Goal: Information Seeking & Learning: Learn about a topic

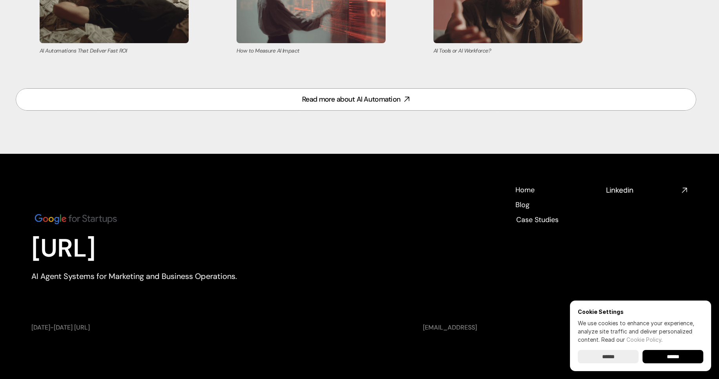
scroll to position [3426, 0]
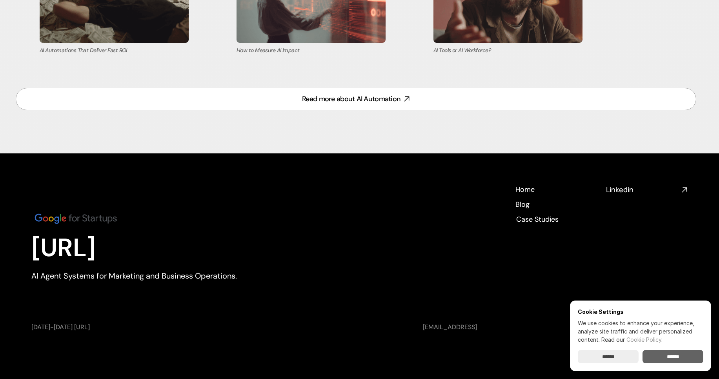
click at [679, 360] on input "******" at bounding box center [672, 356] width 61 height 13
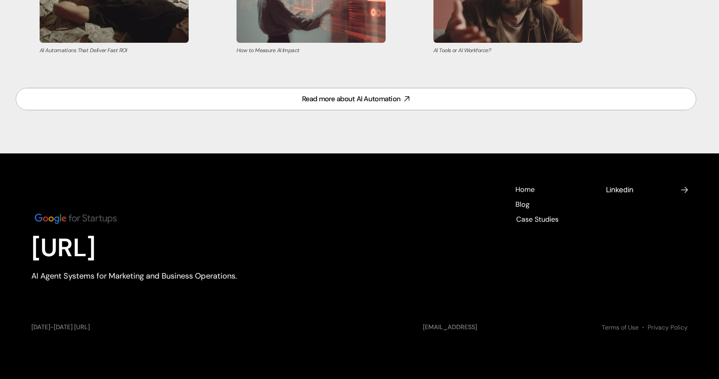
click at [622, 189] on h4 "Linkedin" at bounding box center [642, 190] width 72 height 10
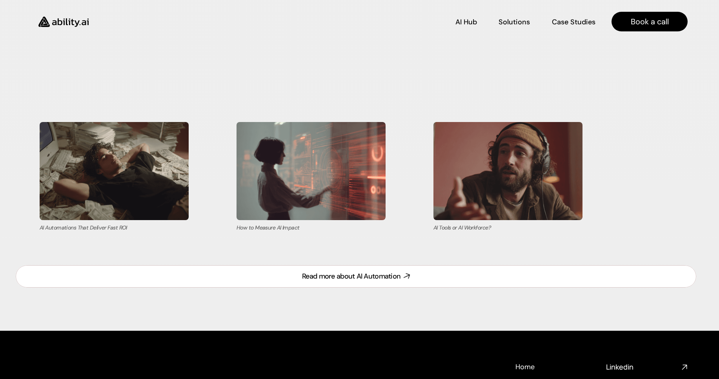
scroll to position [3249, 0]
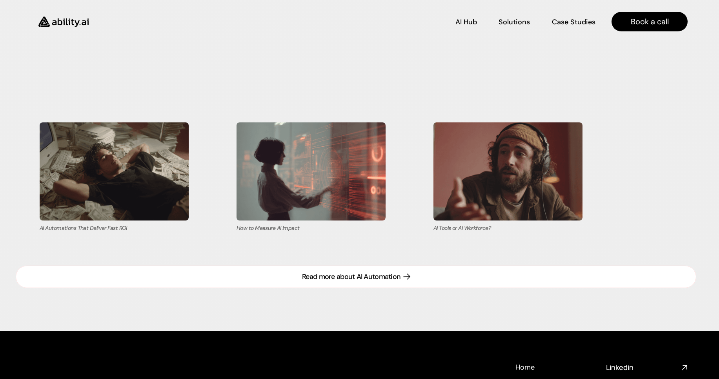
click at [382, 279] on div "Read more about AI Automation" at bounding box center [351, 277] width 98 height 10
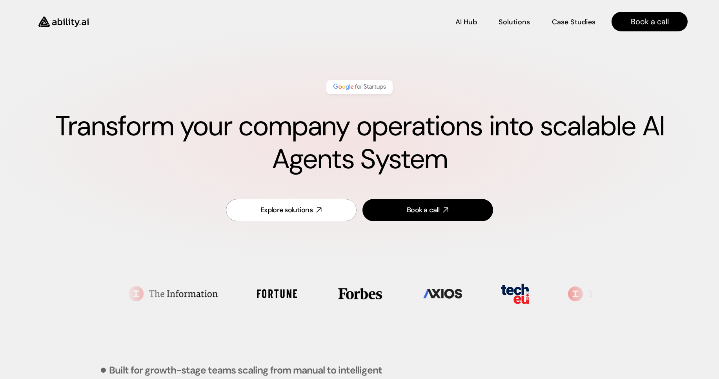
scroll to position [0, 0]
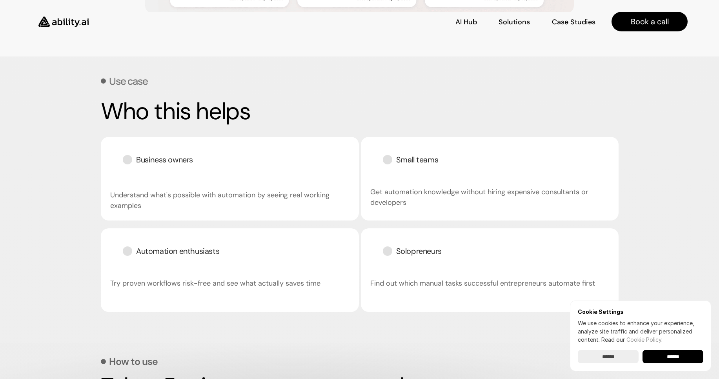
scroll to position [1186, 0]
click at [225, 262] on div "Automation enthusiasts" at bounding box center [171, 251] width 122 height 27
click at [280, 253] on div "Automation enthusiasts Try proven workflows risk-free and see what actually sav…" at bounding box center [230, 271] width 258 height 84
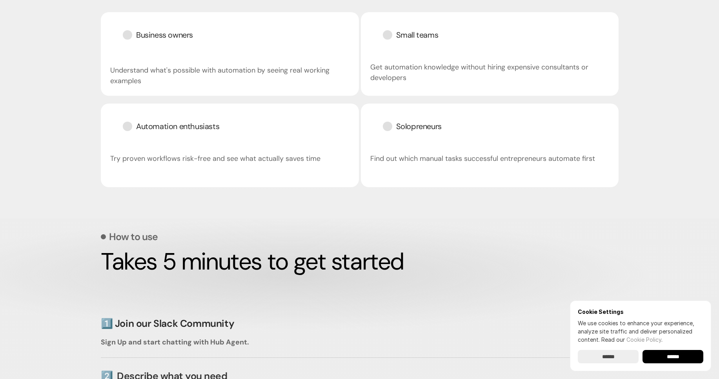
scroll to position [1312, 0]
click at [662, 360] on input "******" at bounding box center [672, 356] width 61 height 13
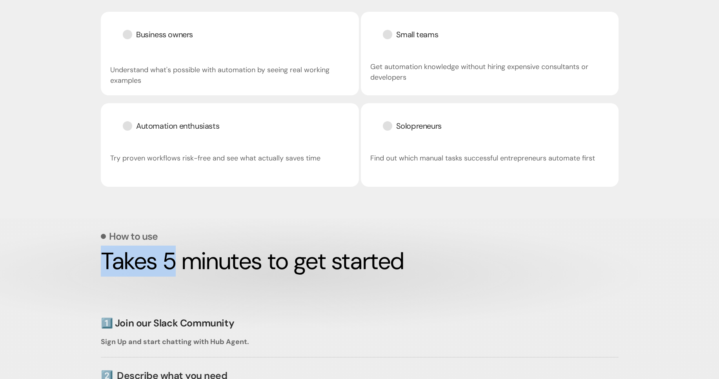
drag, startPoint x: 104, startPoint y: 262, endPoint x: 176, endPoint y: 268, distance: 72.0
click at [177, 268] on h2 "Takes 5 minutes to get started" at bounding box center [360, 261] width 518 height 24
click at [176, 268] on h2 "Takes 5 minutes to get started" at bounding box center [360, 261] width 518 height 24
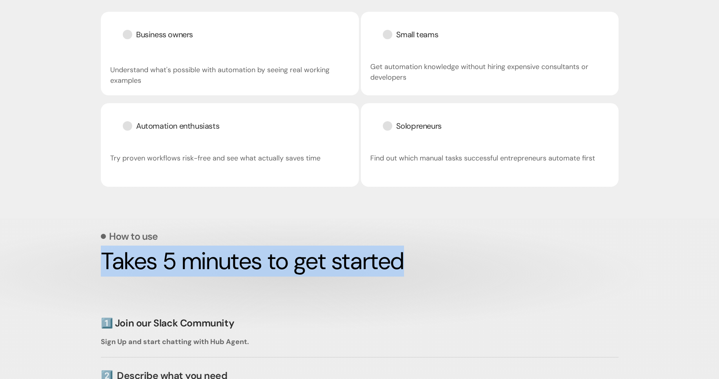
drag, startPoint x: 104, startPoint y: 266, endPoint x: 434, endPoint y: 259, distance: 330.6
click at [434, 259] on h2 "Takes 5 minutes to get started" at bounding box center [360, 261] width 518 height 24
click at [442, 268] on h2 "Takes 5 minutes to get started" at bounding box center [360, 261] width 518 height 24
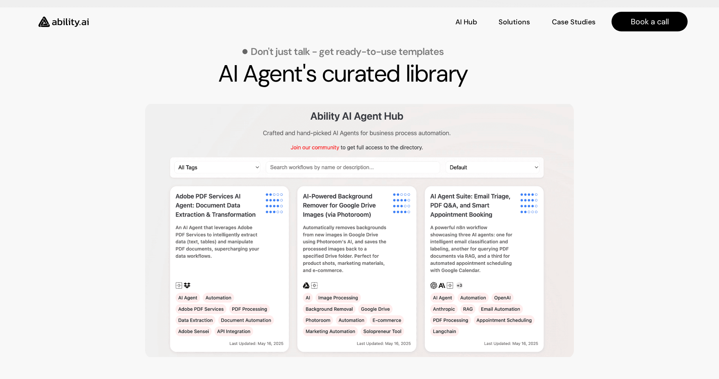
scroll to position [841, 0]
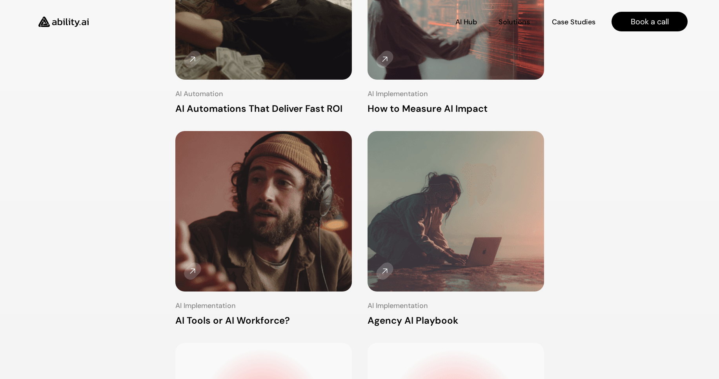
scroll to position [224, 0]
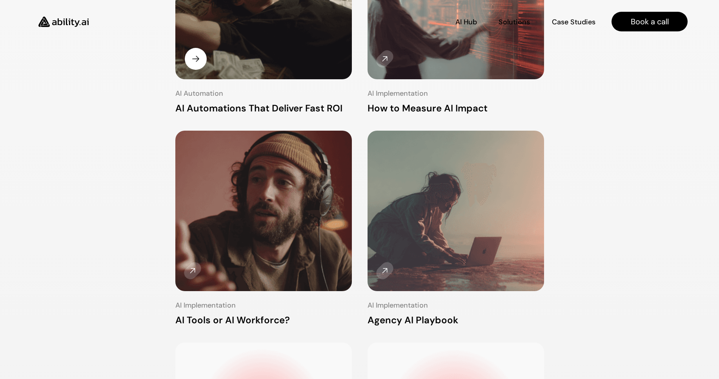
click at [289, 111] on h3 "AI Automations That Deliver Fast ROI" at bounding box center [263, 108] width 176 height 13
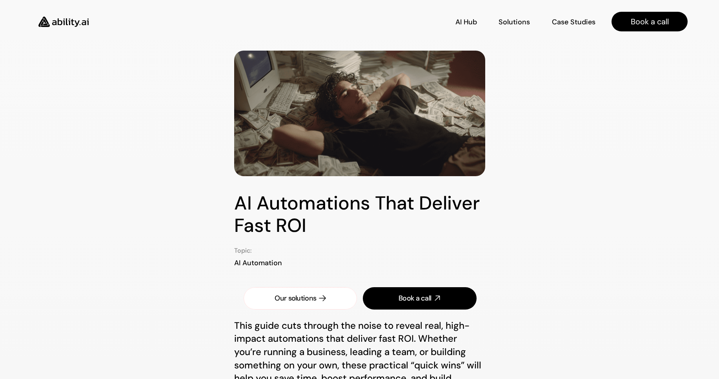
click at [316, 290] on link "Our solutions" at bounding box center [301, 298] width 114 height 22
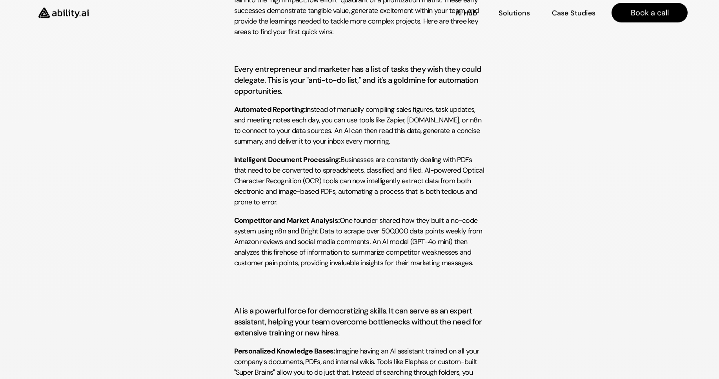
scroll to position [463, 0]
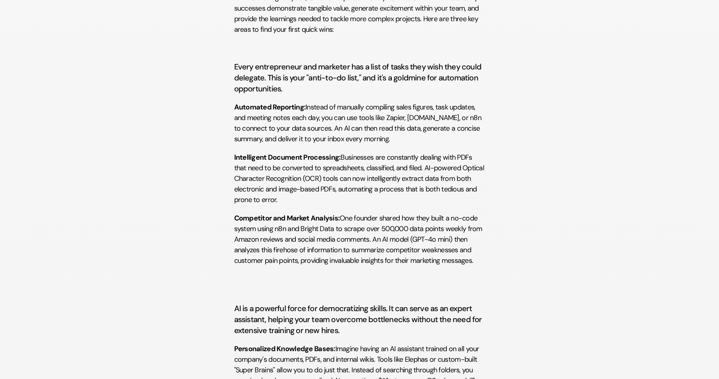
drag, startPoint x: 354, startPoint y: 202, endPoint x: 340, endPoint y: 187, distance: 20.3
click at [340, 187] on p "Intelligent Document Processing: Businesses are constantly dealing with PDFs th…" at bounding box center [359, 178] width 251 height 53
click at [326, 204] on p "Intelligent Document Processing: Businesses are constantly dealing with PDFs th…" at bounding box center [359, 178] width 251 height 53
drag, startPoint x: 233, startPoint y: 157, endPoint x: 266, endPoint y: 164, distance: 33.8
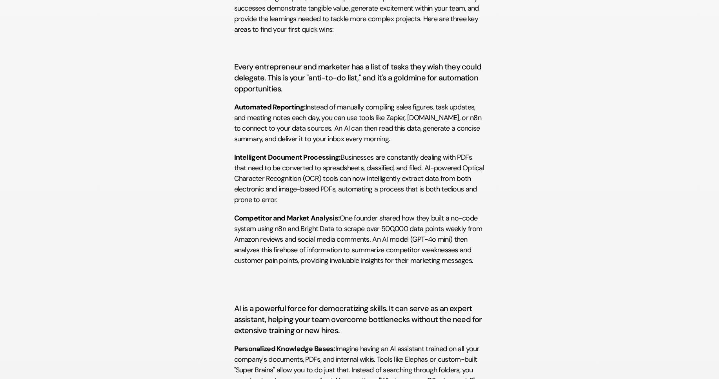
click at [283, 181] on p "Intelligent Document Processing: Businesses are constantly dealing with PDFs th…" at bounding box center [359, 178] width 251 height 53
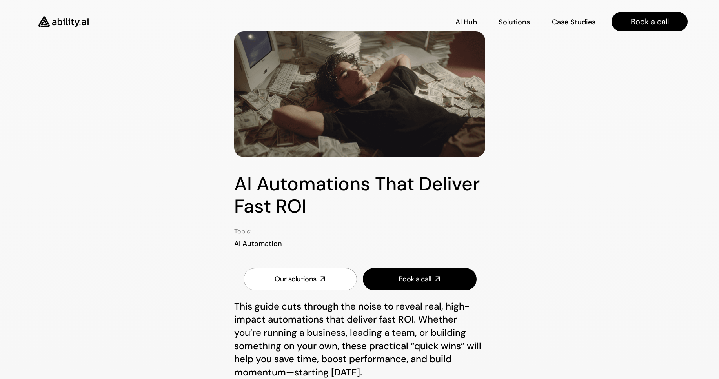
scroll to position [0, 0]
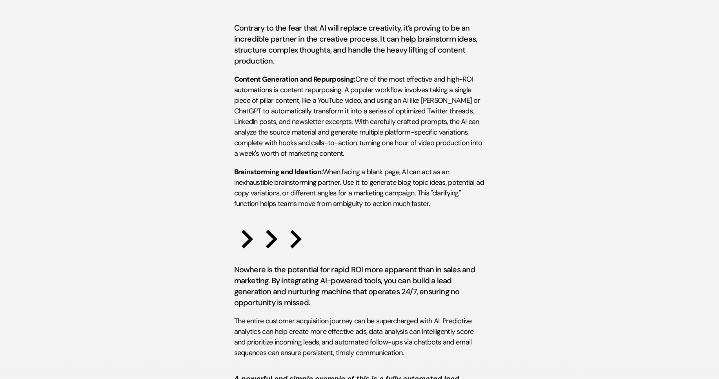
scroll to position [988, 0]
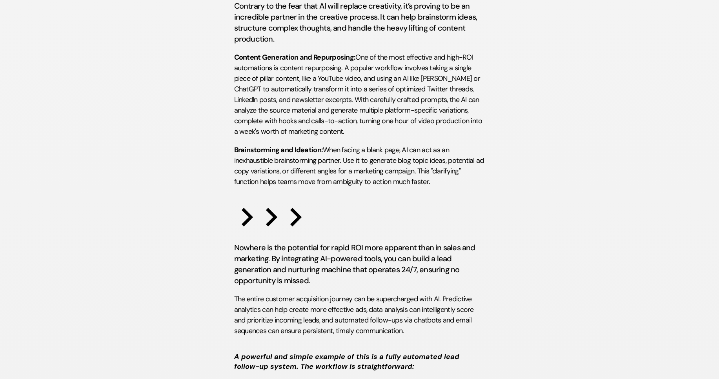
click at [541, 217] on div "AI Automations That Deliver Fast ROI Topic: AI Automation Our solutions Book a …" at bounding box center [359, 1] width 719 height 1909
click at [208, 182] on div "AI Automations That Deliver Fast ROI Topic: AI Automation Our solutions Book a …" at bounding box center [359, 1] width 719 height 1909
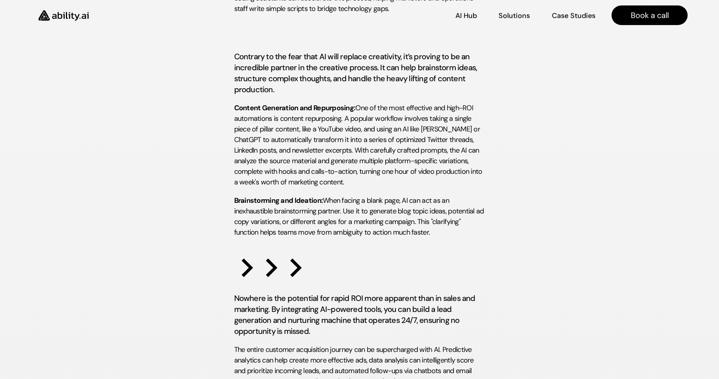
scroll to position [1035, 0]
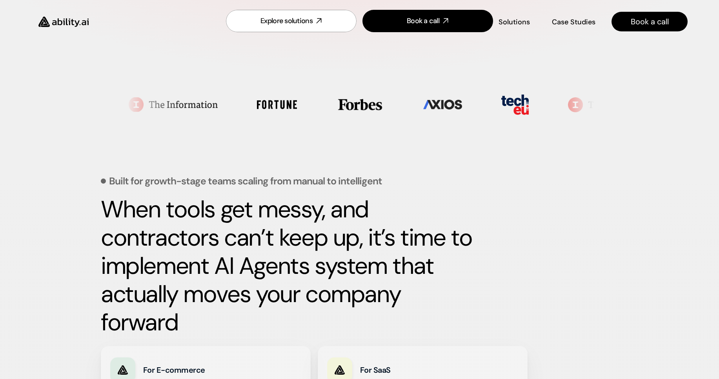
scroll to position [188, 0]
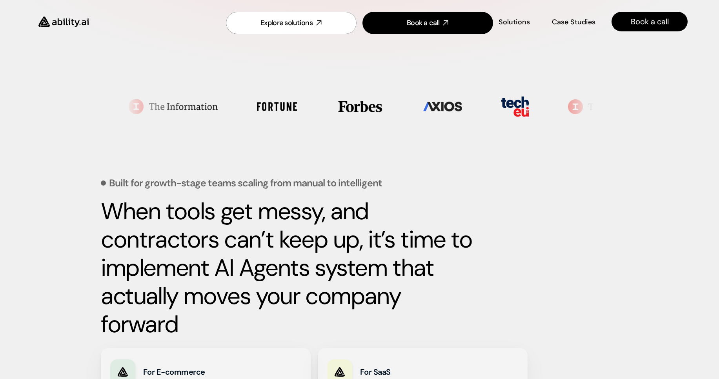
click at [79, 18] on img at bounding box center [63, 21] width 64 height 25
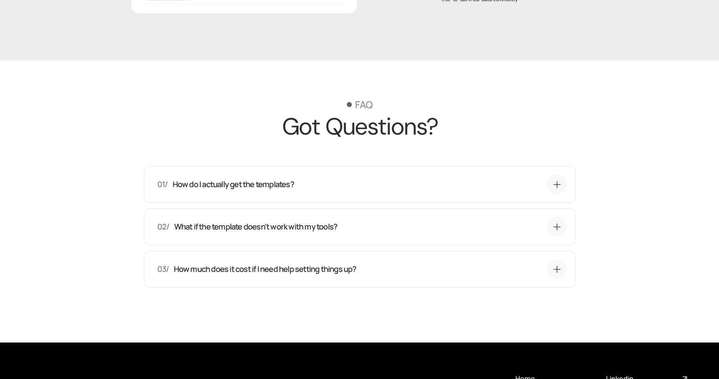
scroll to position [2078, 0]
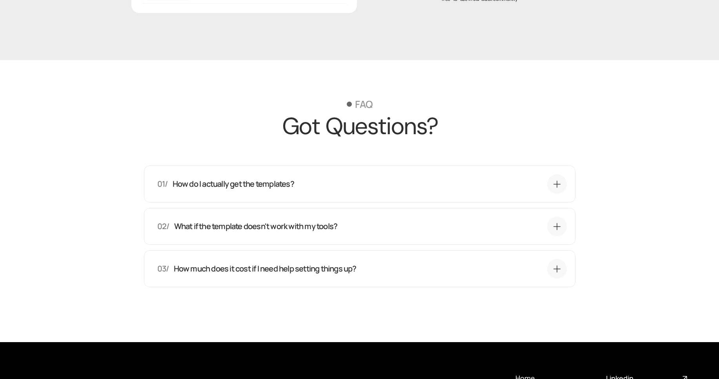
click at [288, 183] on p "How do I actually get the templates?" at bounding box center [233, 183] width 122 height 11
